Goal: Find contact information: Find contact information

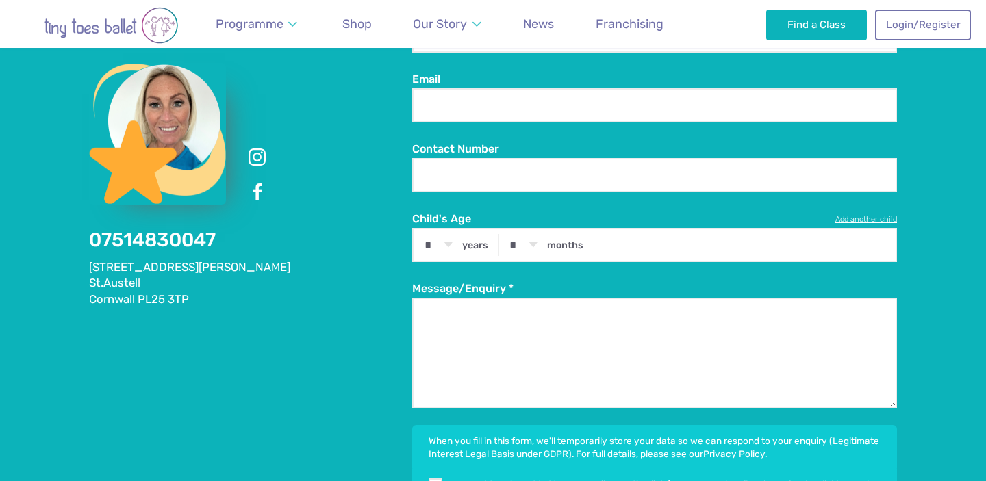
scroll to position [2478, 0]
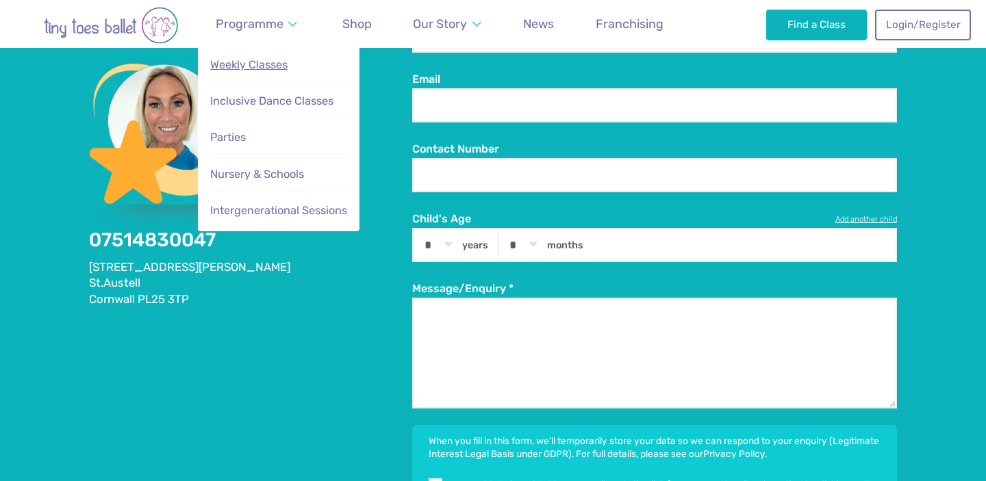
click at [237, 67] on span "Weekly Classes" at bounding box center [248, 64] width 77 height 13
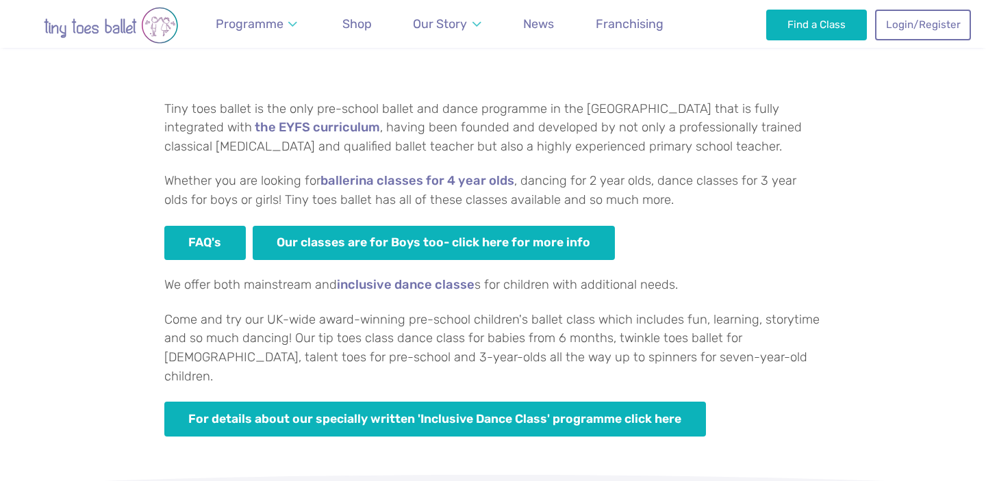
scroll to position [849, 0]
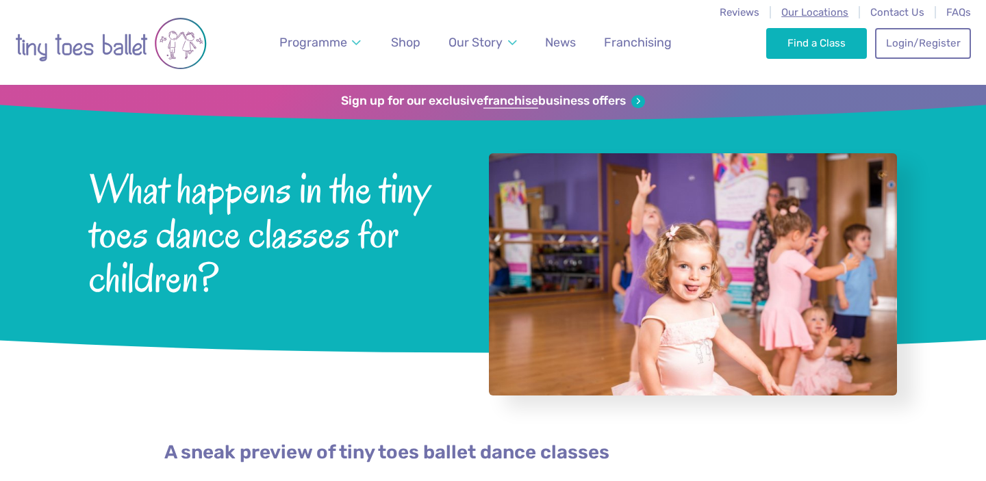
click at [791, 12] on span "Our Locations" at bounding box center [814, 12] width 67 height 12
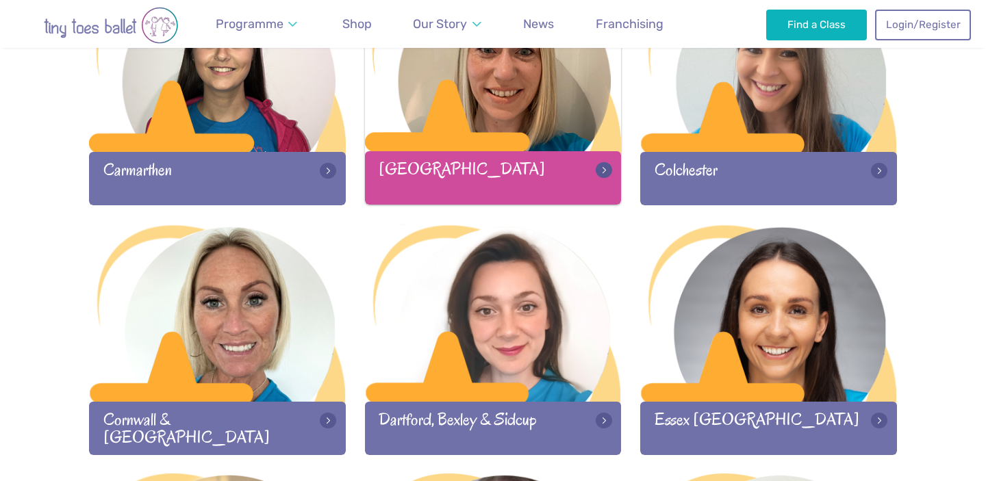
scroll to position [812, 0]
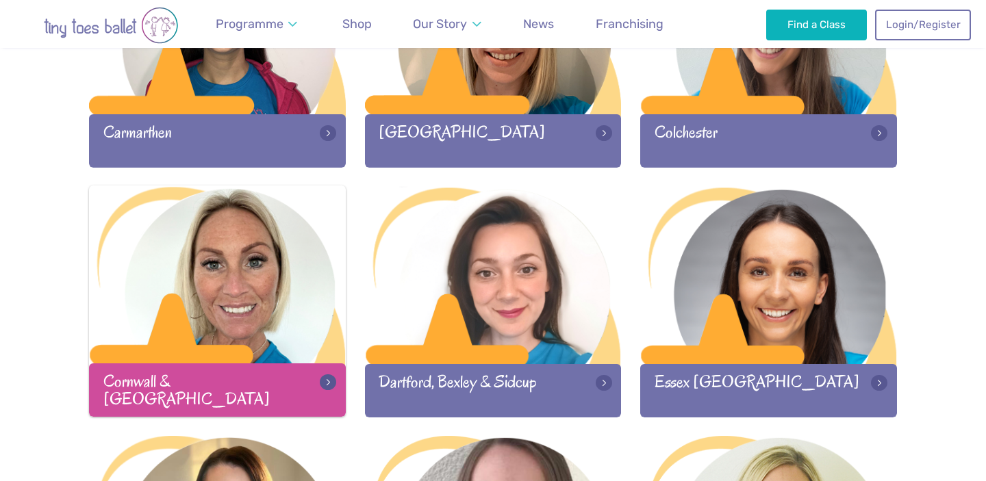
click at [198, 296] on div at bounding box center [217, 275] width 257 height 181
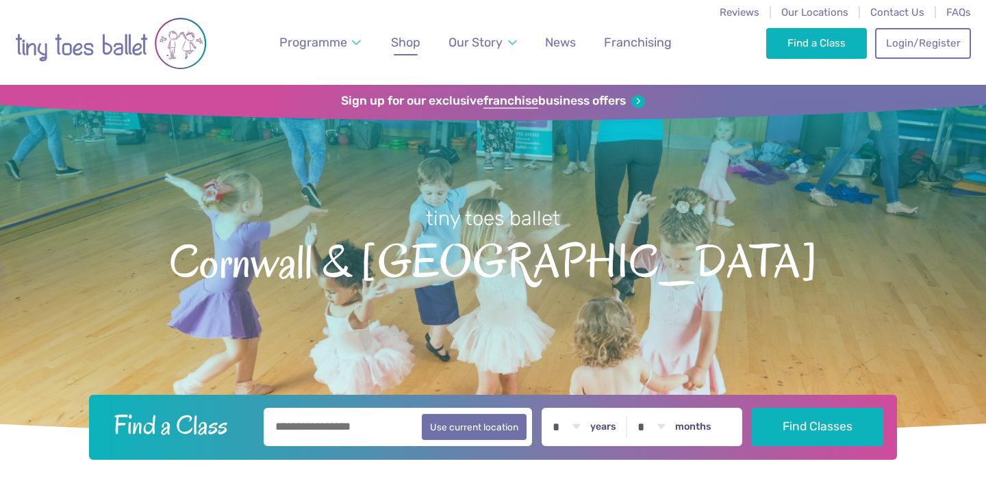
click at [407, 53] on link "Shop" at bounding box center [406, 42] width 42 height 31
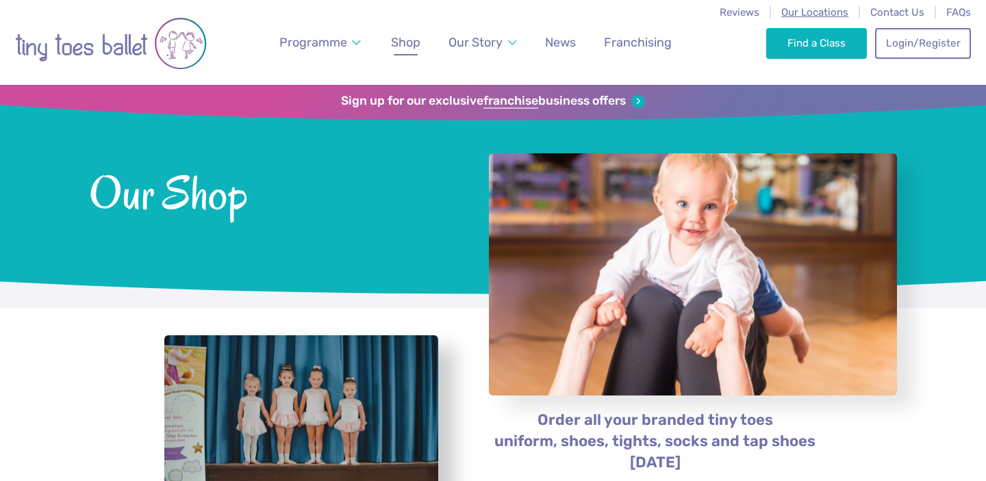
click at [818, 10] on span "Our Locations" at bounding box center [814, 12] width 67 height 12
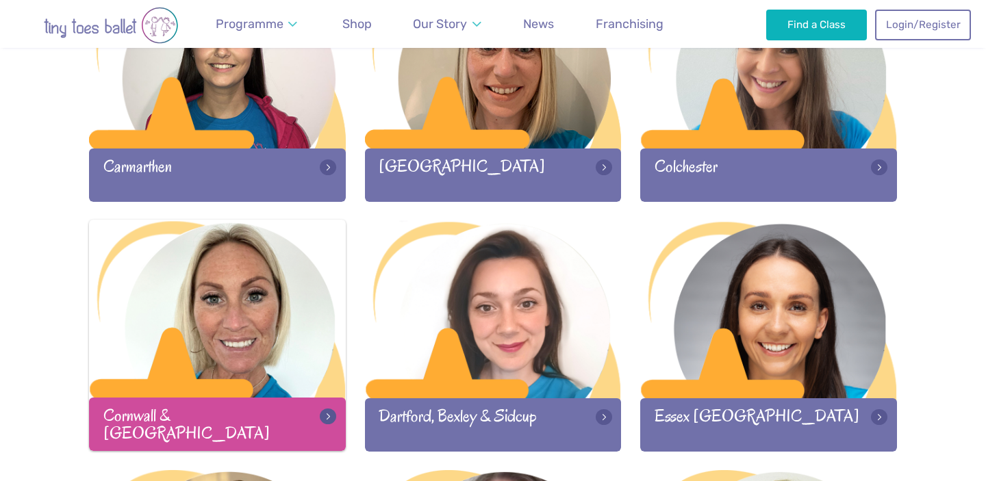
scroll to position [788, 0]
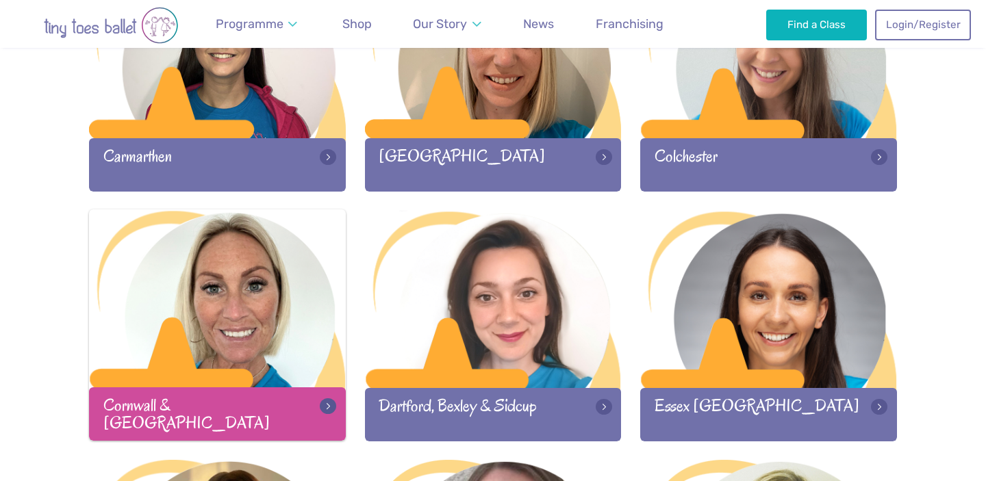
click at [233, 324] on div at bounding box center [217, 299] width 257 height 181
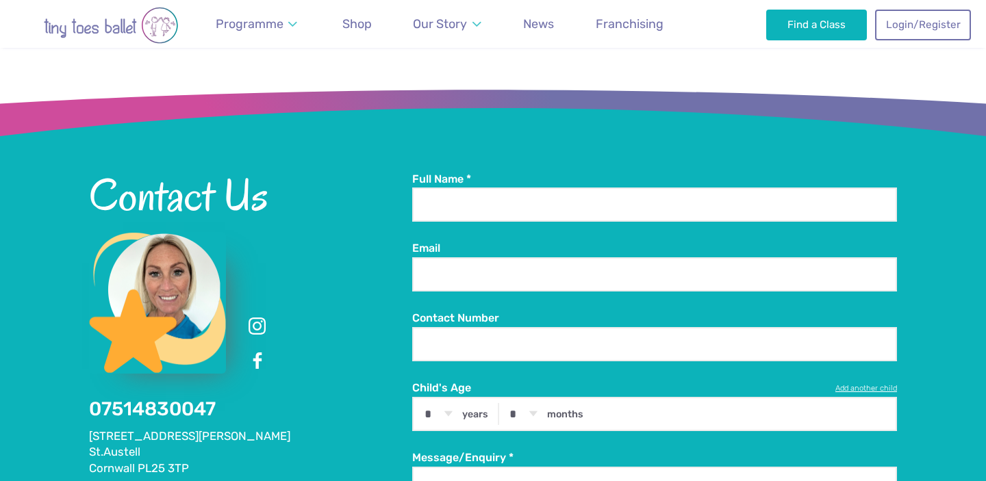
scroll to position [2331, 0]
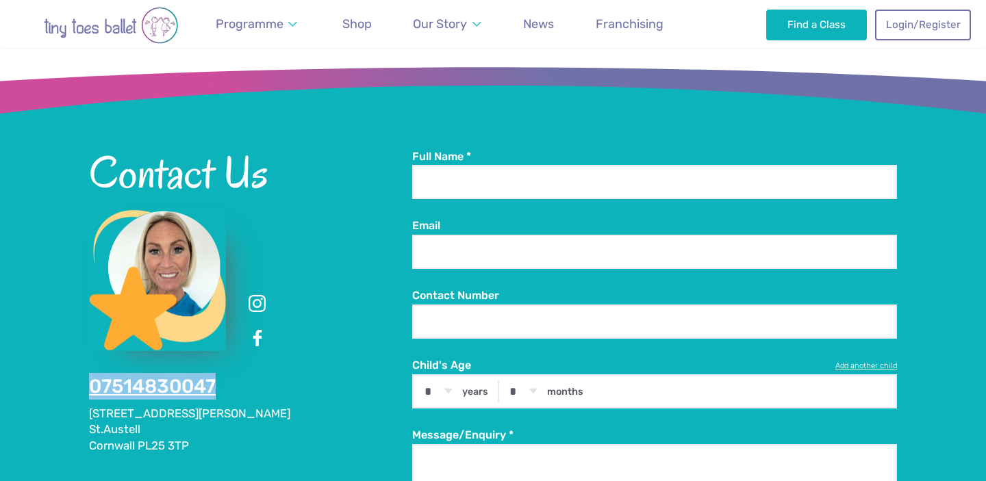
drag, startPoint x: 232, startPoint y: 321, endPoint x: 93, endPoint y: 312, distance: 139.2
click at [93, 312] on div "Contact Us 07514830047 6 Claybourne Close St.Austell Cornwall PL25 3TP" at bounding box center [250, 301] width 323 height 305
copy link "07514830047"
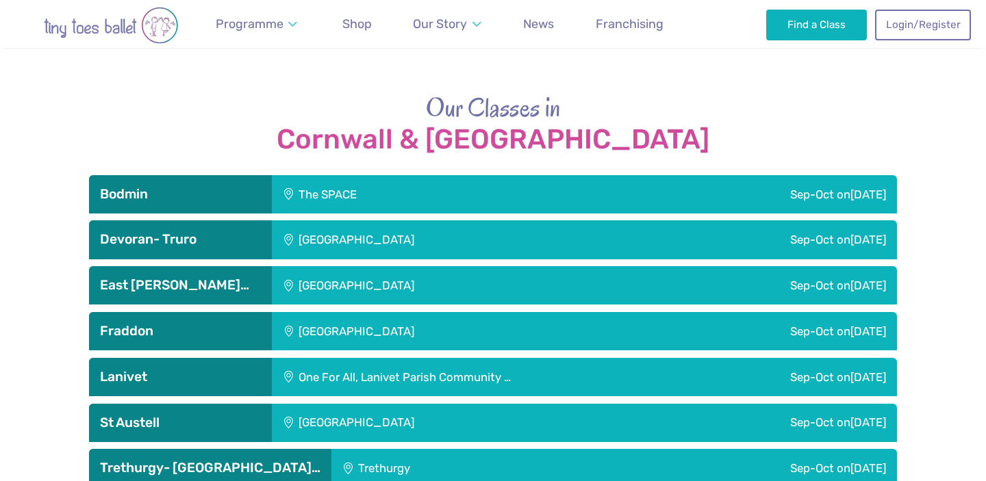
scroll to position [1834, 0]
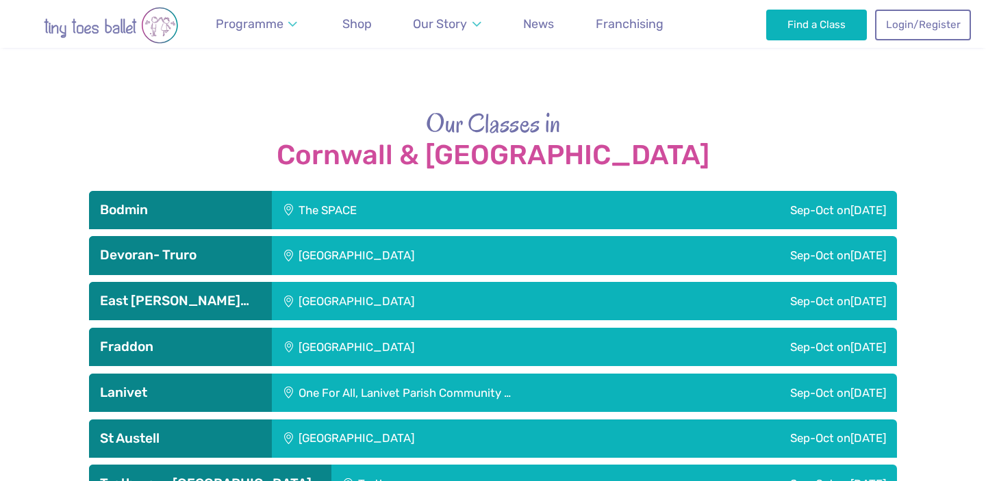
click at [593, 191] on div "Sep-Oct on Friday" at bounding box center [724, 210] width 345 height 38
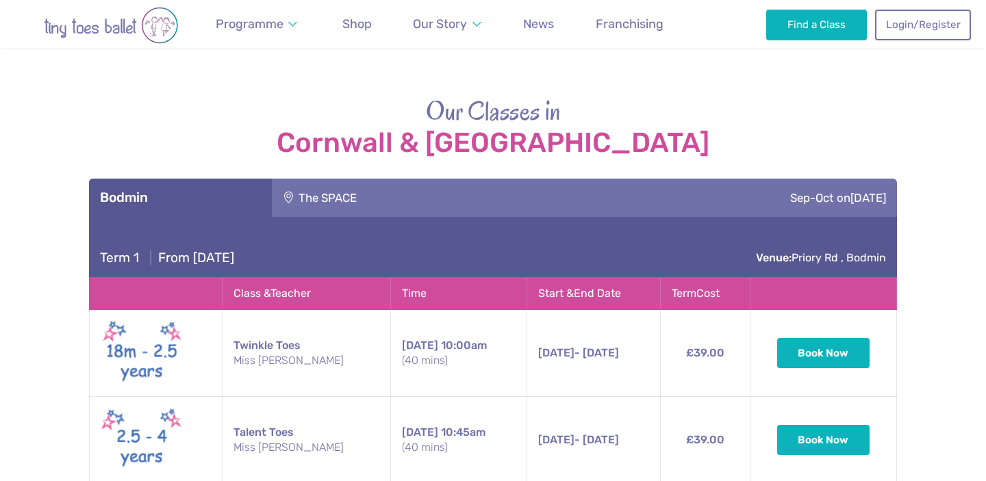
scroll to position [1832, 0]
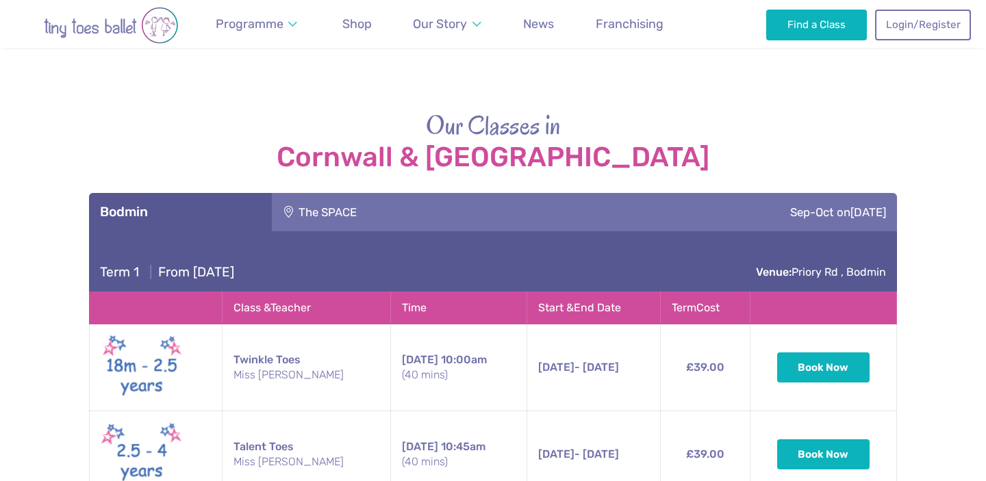
click at [636, 193] on div "Sep-Oct on Friday" at bounding box center [724, 212] width 345 height 38
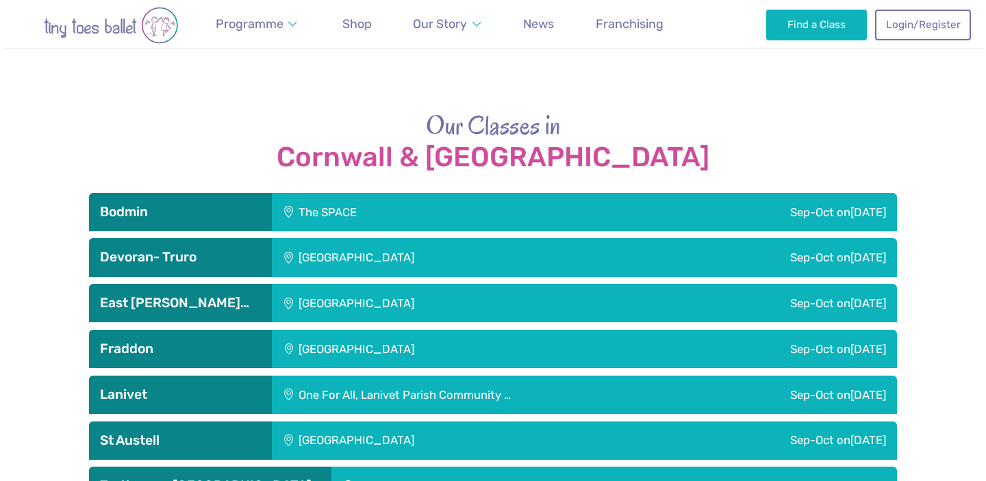
click at [561, 284] on div "East Taphouse Community Hall" at bounding box center [448, 303] width 353 height 38
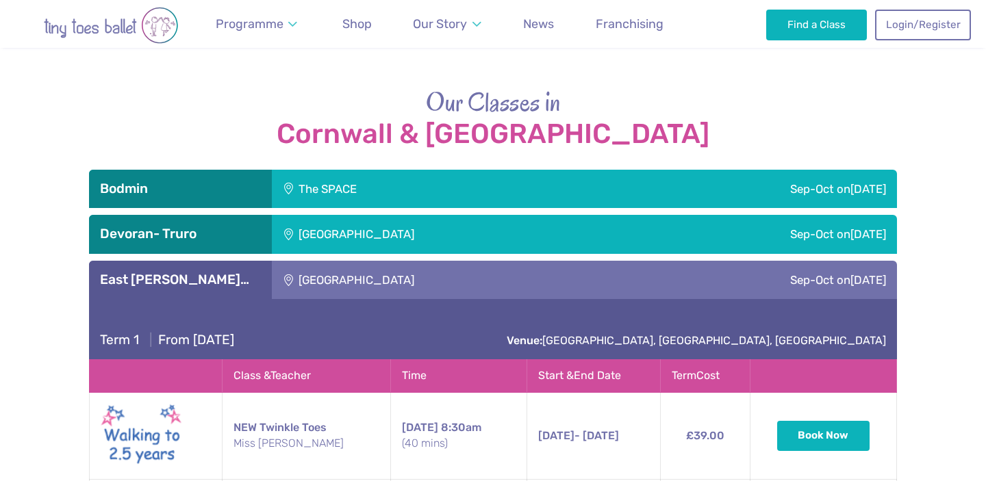
scroll to position [1868, 0]
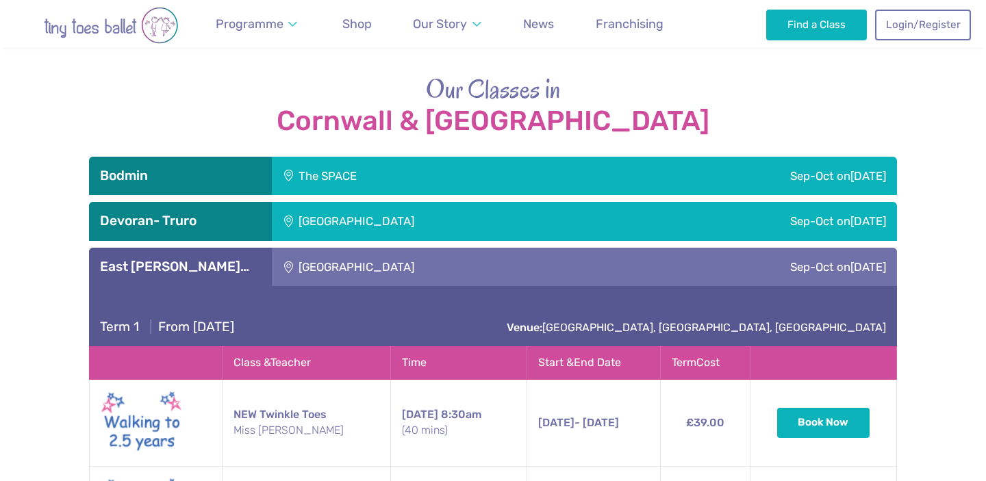
click at [554, 248] on div "East Taphouse Community Hall" at bounding box center [448, 267] width 353 height 38
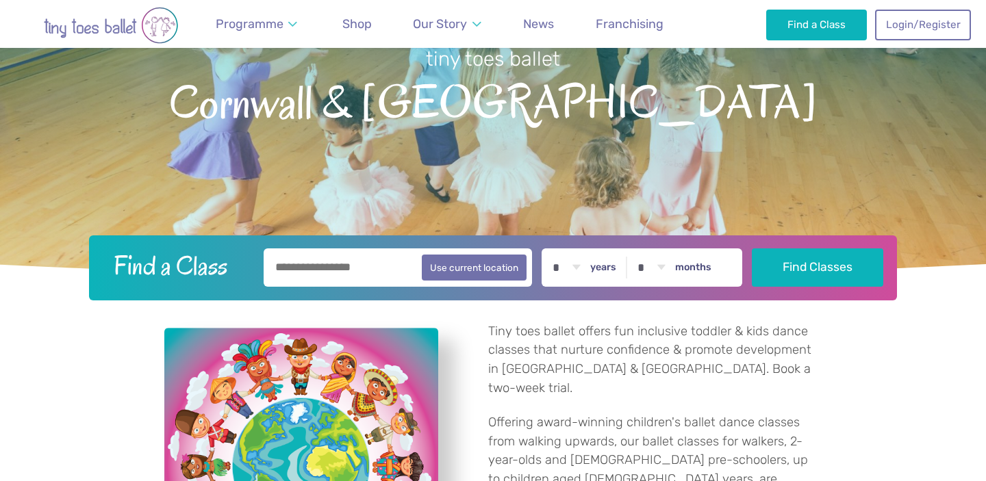
scroll to position [0, 0]
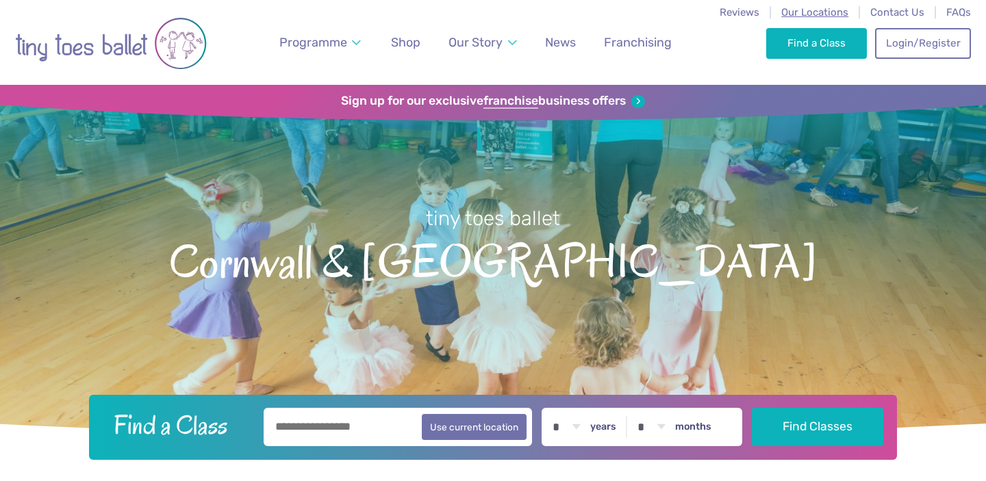
click at [807, 10] on span "Our Locations" at bounding box center [814, 12] width 67 height 12
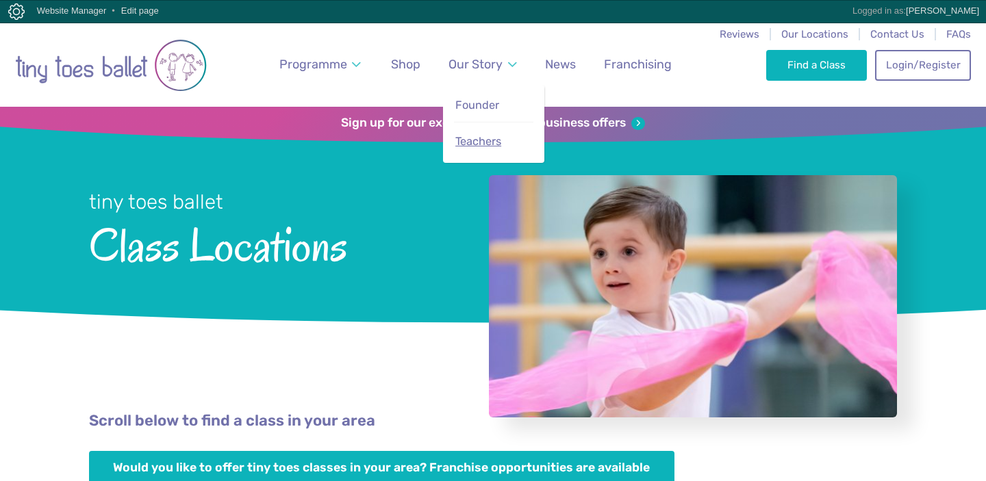
click at [504, 135] on link "Teachers" at bounding box center [493, 142] width 79 height 28
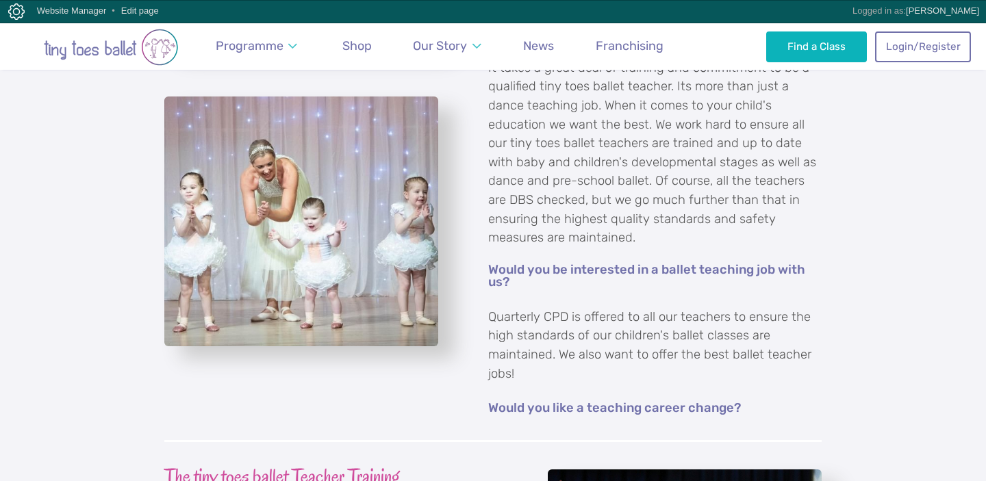
scroll to position [1061, 0]
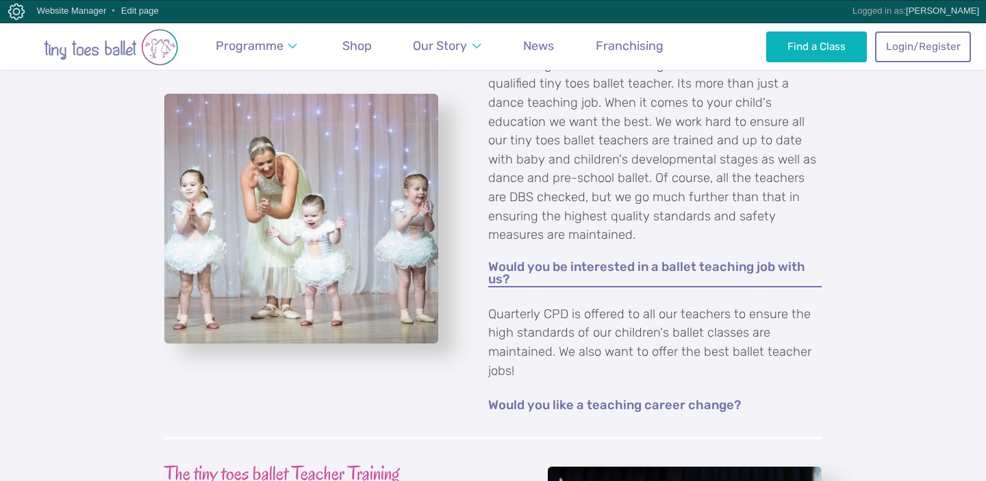
click at [552, 268] on link "Would you be interested in a ballet teaching job with us?" at bounding box center [654, 274] width 333 height 27
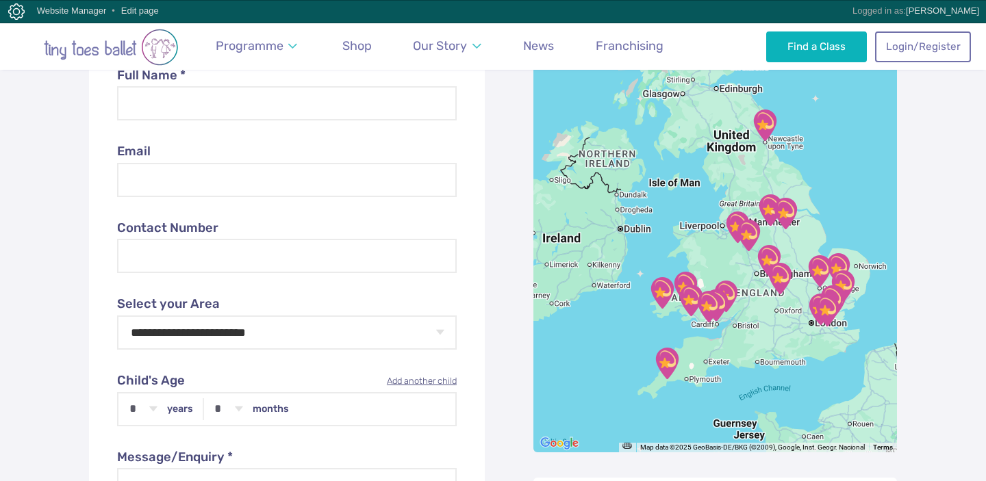
scroll to position [557, 0]
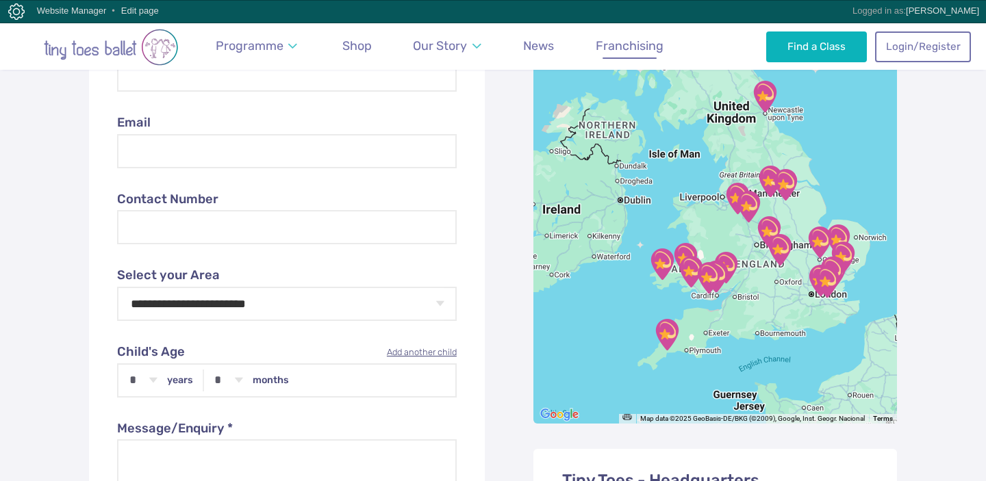
click at [610, 47] on span "Franchising" at bounding box center [629, 45] width 68 height 14
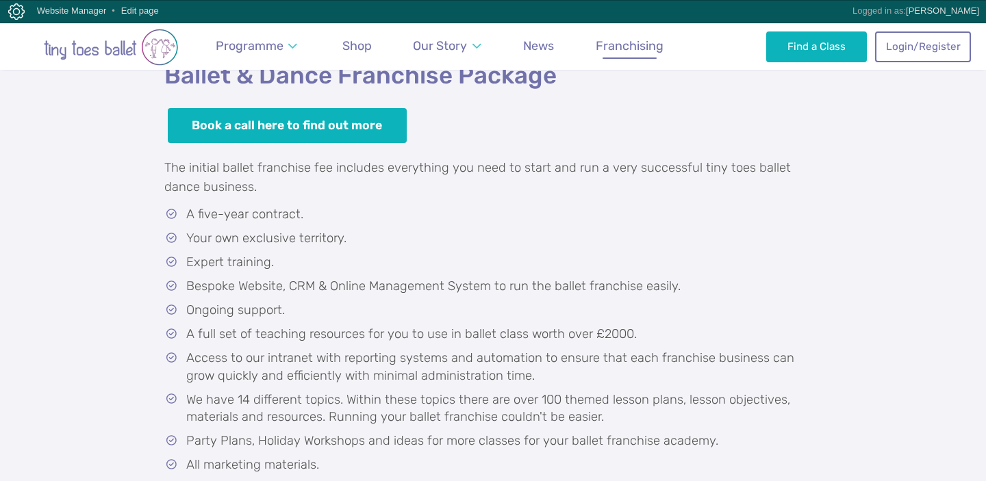
scroll to position [628, 0]
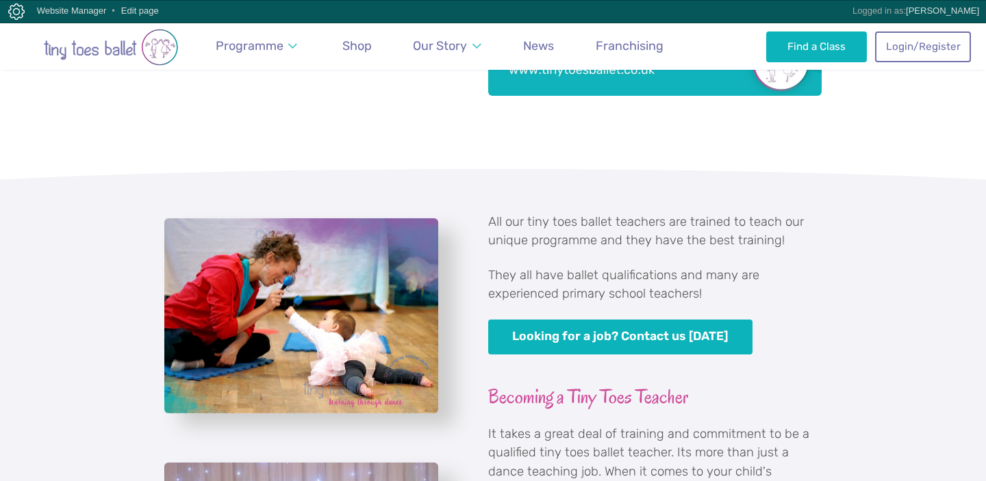
scroll to position [712, 0]
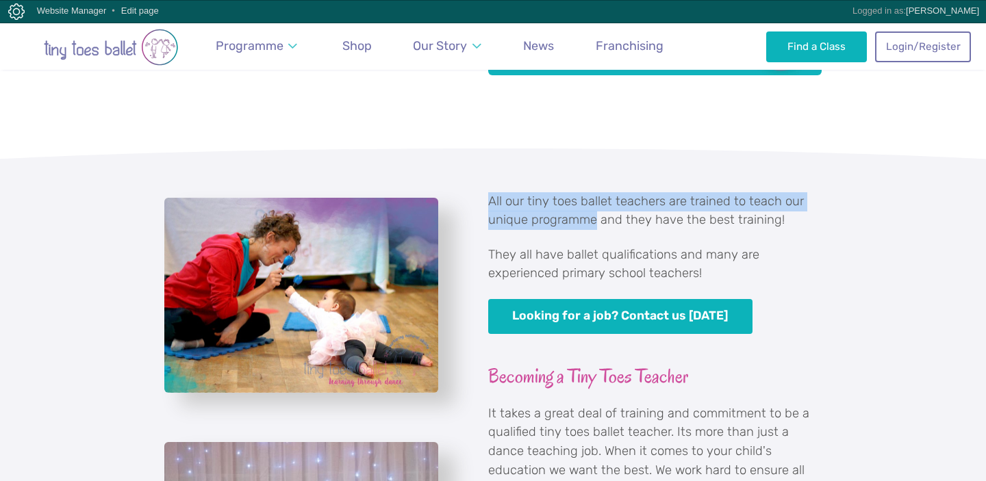
drag, startPoint x: 595, startPoint y: 222, endPoint x: 485, endPoint y: 201, distance: 111.5
click at [485, 201] on div "All our tiny toes ballet teachers are trained to teach our unique programme and…" at bounding box center [646, 477] width 349 height 571
copy p "All our tiny toes ballet teachers are trained to teach our unique programme"
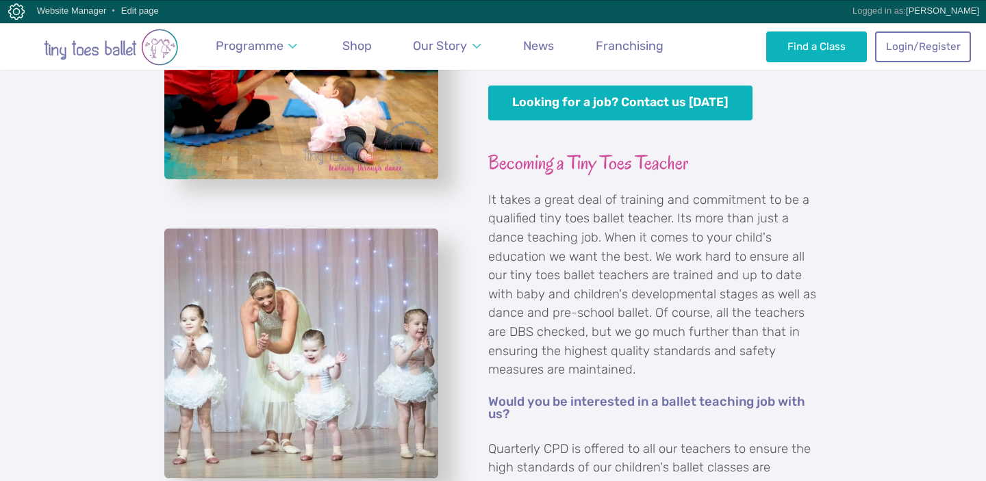
scroll to position [928, 0]
